Goal: Information Seeking & Learning: Learn about a topic

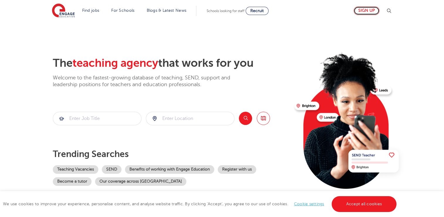
click at [376, 9] on link "Sign up" at bounding box center [367, 10] width 26 height 9
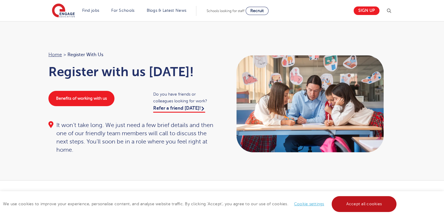
click at [383, 201] on link "Accept all cookies" at bounding box center [364, 204] width 65 height 16
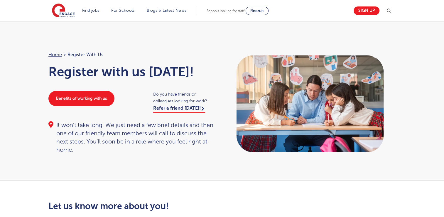
click at [96, 5] on section "Find jobs All vacancies We have one of the UK's largest database. and with hund…" at bounding box center [201, 10] width 298 height 21
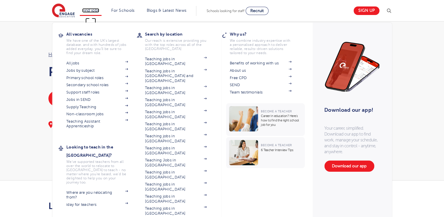
click at [96, 10] on link "Find jobs" at bounding box center [90, 10] width 17 height 4
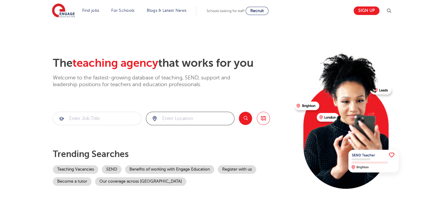
click at [177, 121] on input "search" at bounding box center [190, 118] width 88 height 13
type input "SW18 4UW"
click button "Submit" at bounding box center [0, 0] width 0 height 0
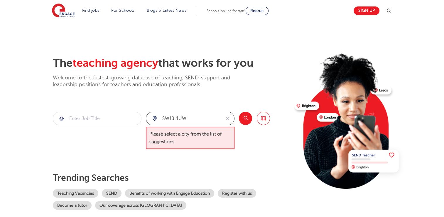
drag, startPoint x: 202, startPoint y: 119, endPoint x: 140, endPoint y: 125, distance: 62.2
click at [140, 125] on section "SW18 4UW Please select a city from the list of suggestions Search Browse all Jo…" at bounding box center [161, 131] width 217 height 38
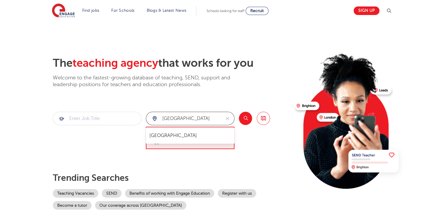
type input "[GEOGRAPHIC_DATA]"
click button "Submit" at bounding box center [0, 0] width 0 height 0
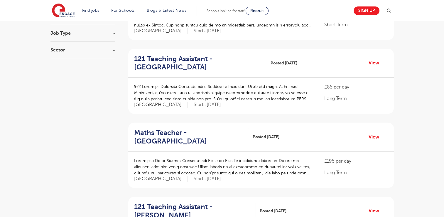
scroll to position [94, 0]
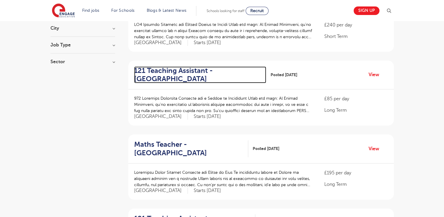
click at [155, 66] on h2 "121 Teaching Assistant - [GEOGRAPHIC_DATA]" at bounding box center [198, 74] width 128 height 17
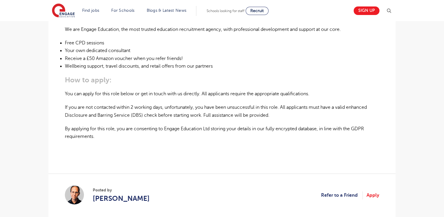
scroll to position [376, 0]
